Goal: Transaction & Acquisition: Purchase product/service

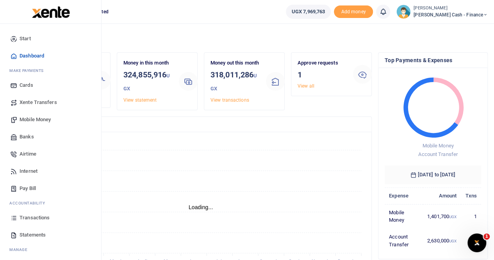
click at [28, 119] on span "Mobile Money" at bounding box center [35, 120] width 31 height 8
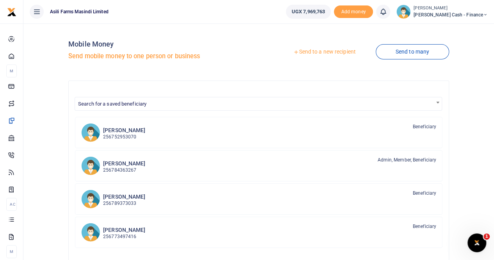
click at [310, 51] on link "Send to a new recipient" at bounding box center [324, 52] width 102 height 14
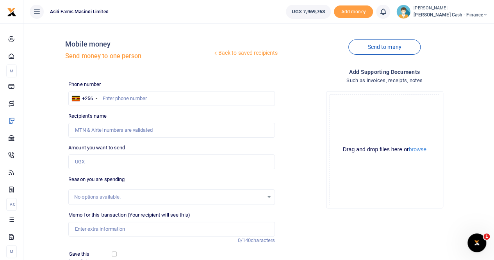
click at [102, 97] on div at bounding box center [247, 130] width 494 height 260
click at [108, 99] on input "text" at bounding box center [171, 98] width 207 height 15
paste input "0393206683"
type input "0393206683"
type input "Richard Asiimwe"
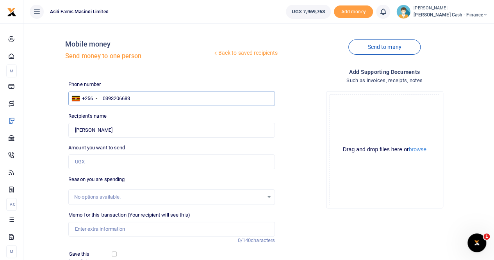
type input "0393206683"
click at [126, 132] on input "Found" at bounding box center [171, 130] width 207 height 15
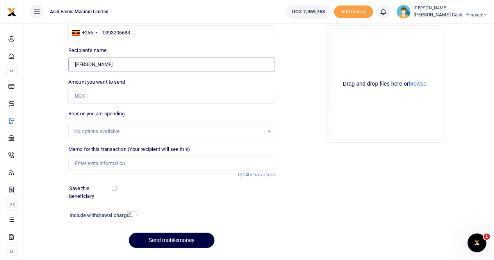
scroll to position [85, 0]
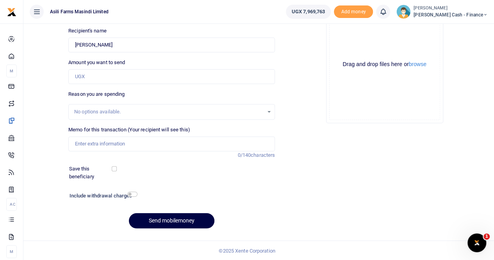
drag, startPoint x: 311, startPoint y: 78, endPoint x: 306, endPoint y: 73, distance: 7.2
click at [311, 78] on div "Drop your files here Drag and drop files here or browse Powered by Uppy" at bounding box center [384, 65] width 207 height 130
click at [82, 79] on input "Amount you want to send" at bounding box center [171, 76] width 207 height 15
paste input "395,000"
type input "395,000"
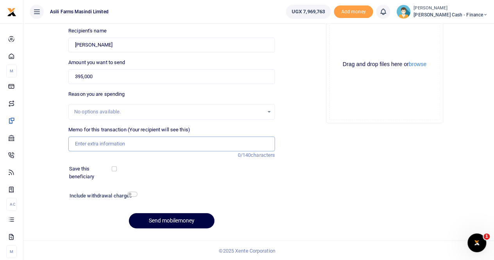
click at [98, 143] on input "Memo for this transaction (Your recipient will see this)" at bounding box center [171, 143] width 207 height 15
type input "Payment for facilitaion for night shift at Kilak"
click at [422, 62] on button "browse" at bounding box center [418, 64] width 18 height 6
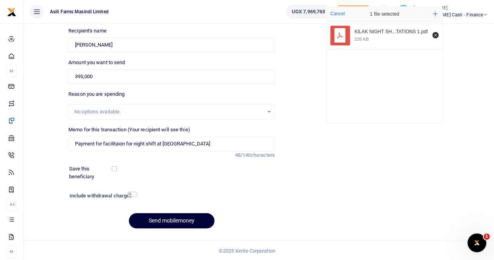
click at [164, 219] on button "Send mobilemoney" at bounding box center [172, 220] width 86 height 15
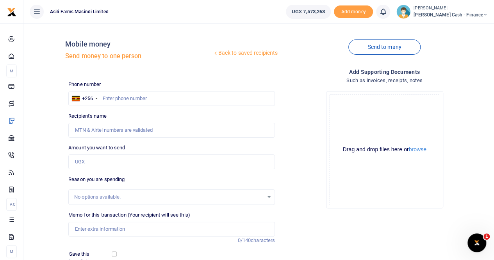
click at [468, 9] on small "[PERSON_NAME]" at bounding box center [451, 8] width 74 height 7
click at [457, 29] on link "Switch accounts" at bounding box center [432, 28] width 62 height 11
